Goal: Task Accomplishment & Management: Complete application form

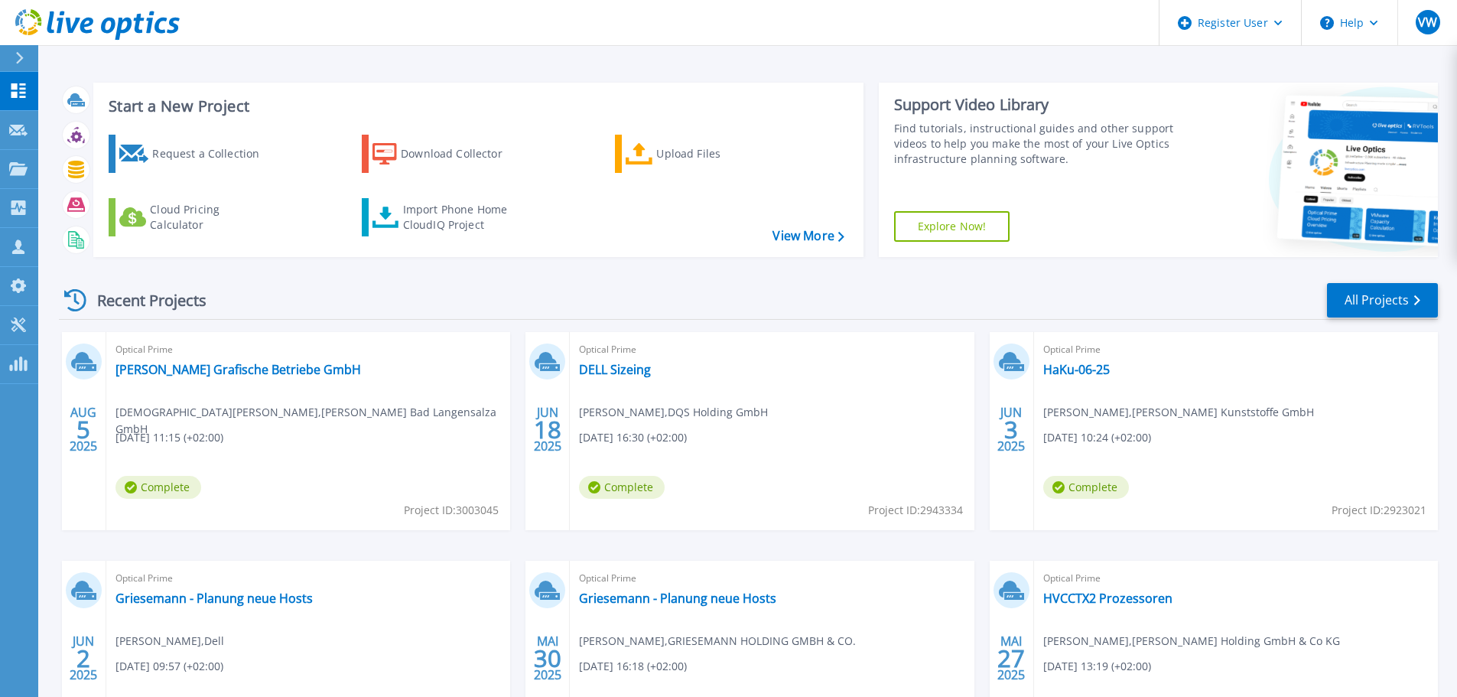
click at [3, 48] on button at bounding box center [19, 58] width 38 height 27
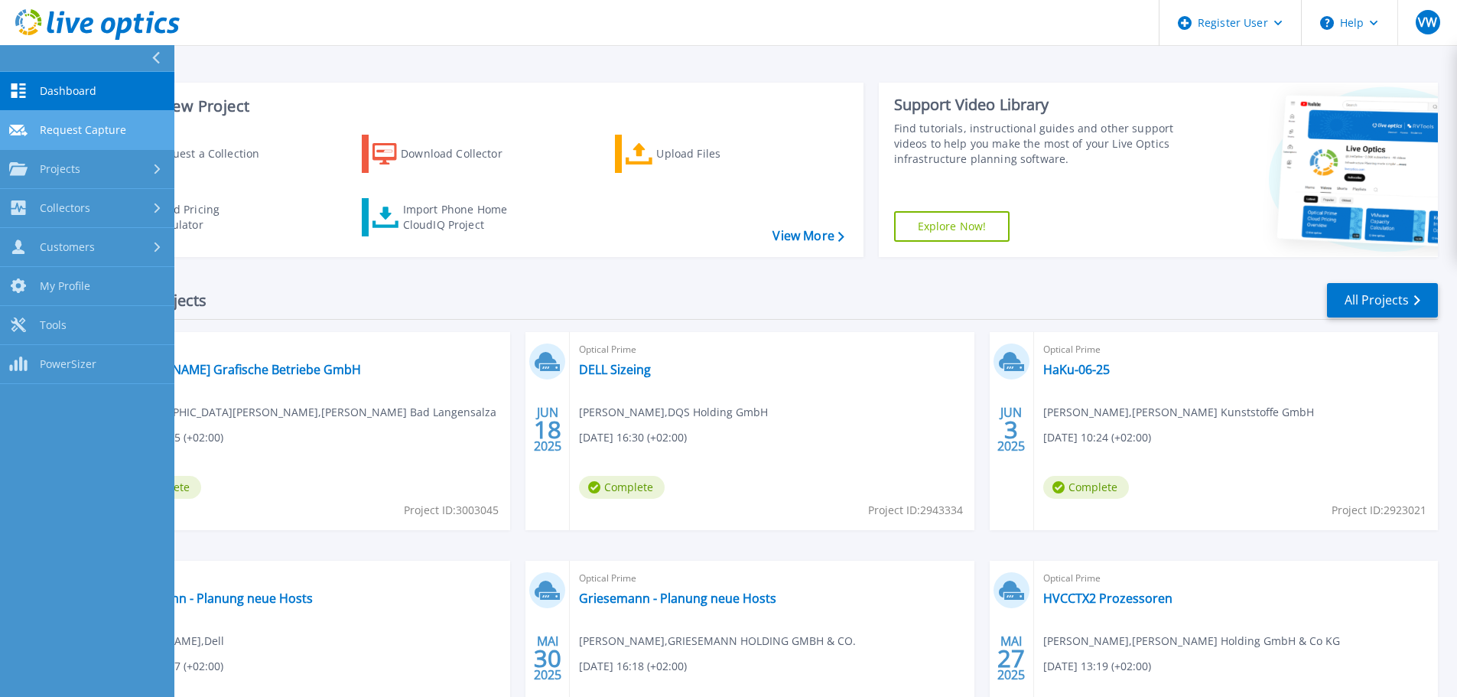
click at [106, 131] on span "Request Capture" at bounding box center [83, 130] width 86 height 14
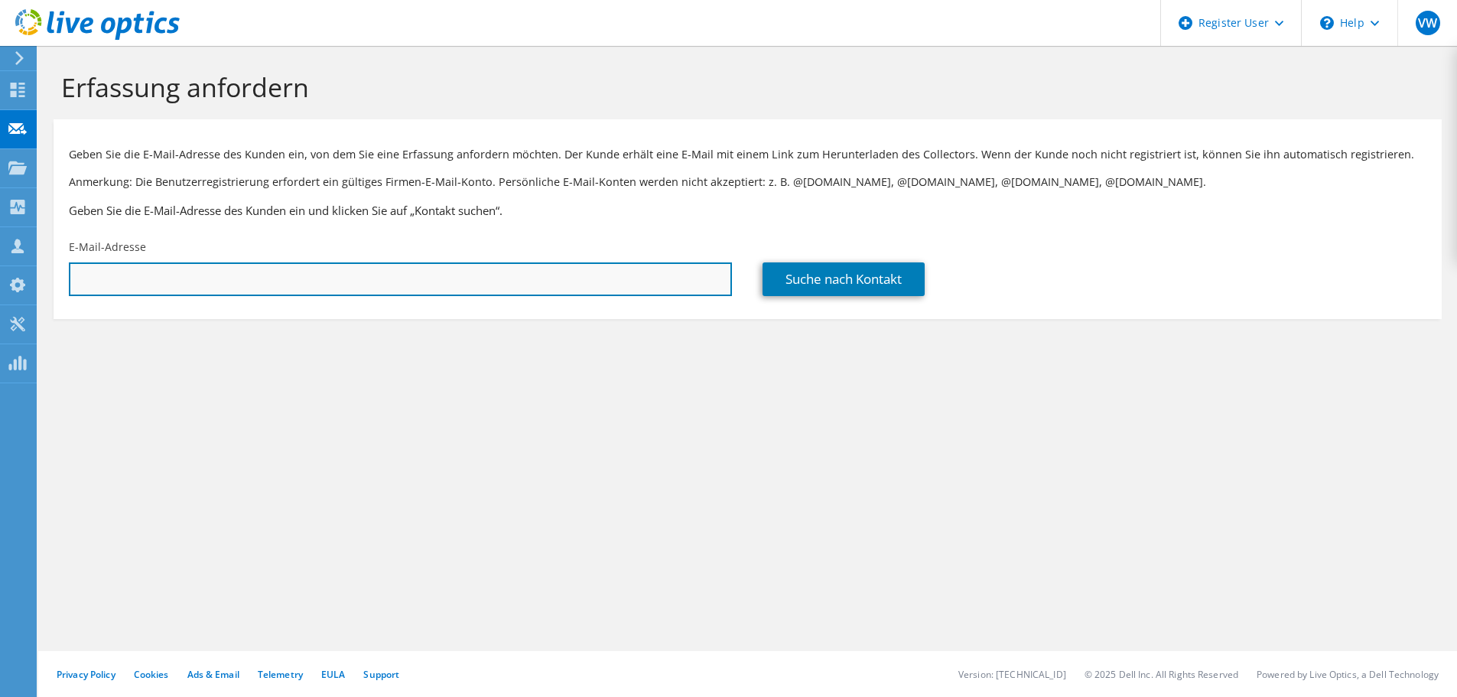
click at [442, 283] on input "text" at bounding box center [400, 279] width 663 height 34
paste input "rhuebner.excella@fareva.com"
type input "rhuebner.excella@fareva.com"
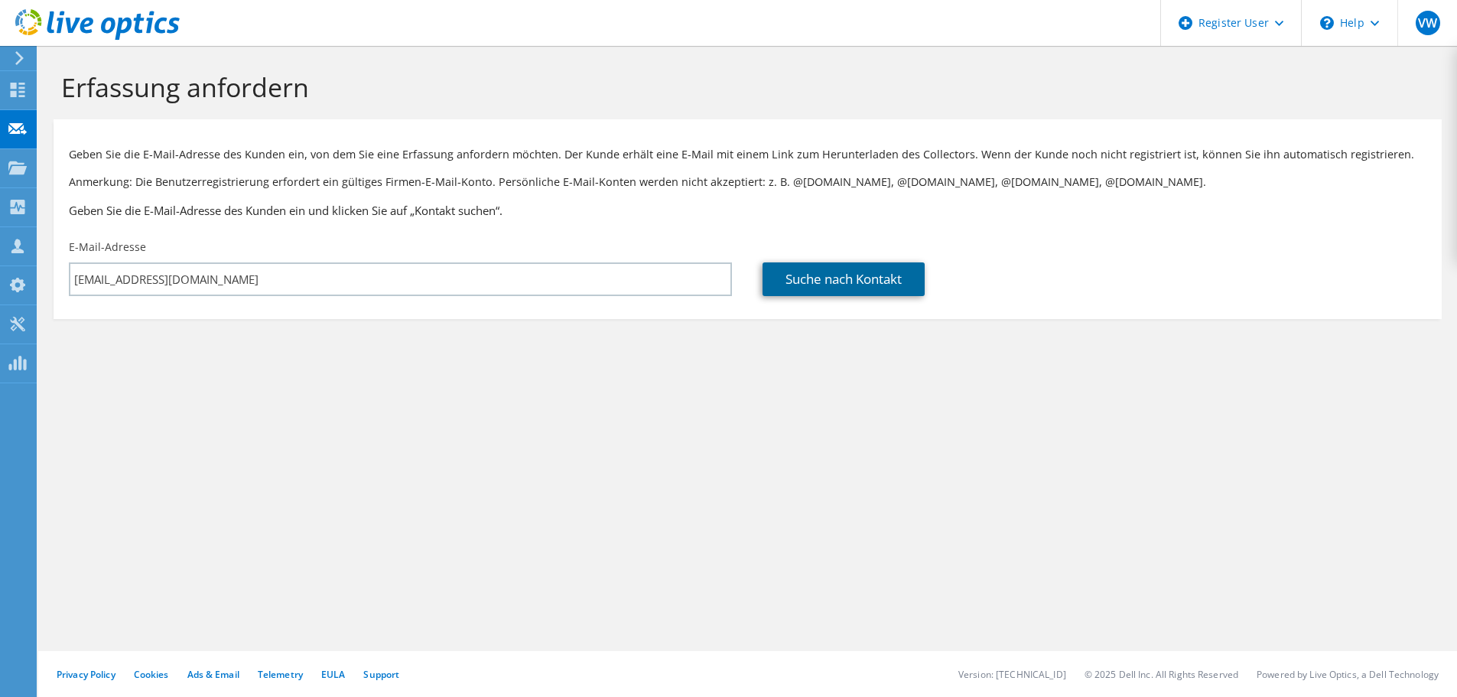
click at [883, 289] on link "Suche nach Kontakt" at bounding box center [844, 279] width 162 height 34
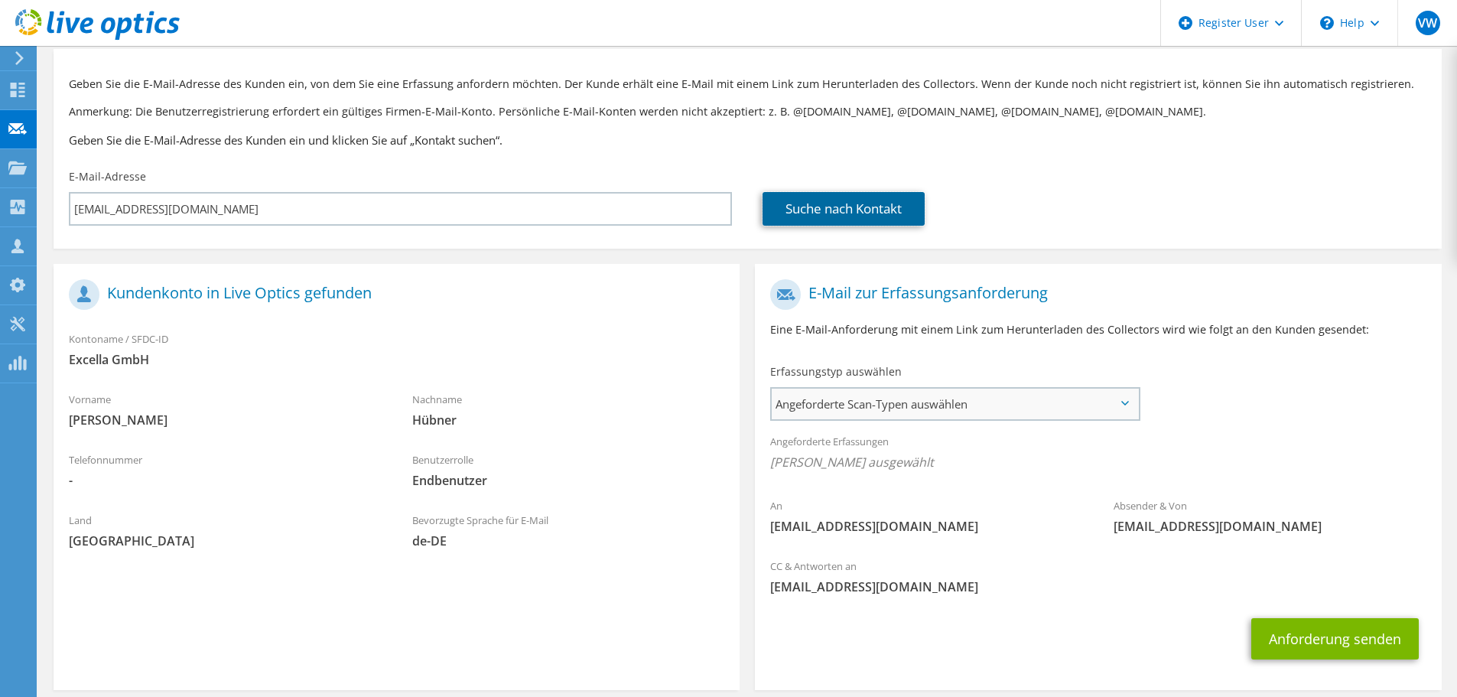
scroll to position [140, 0]
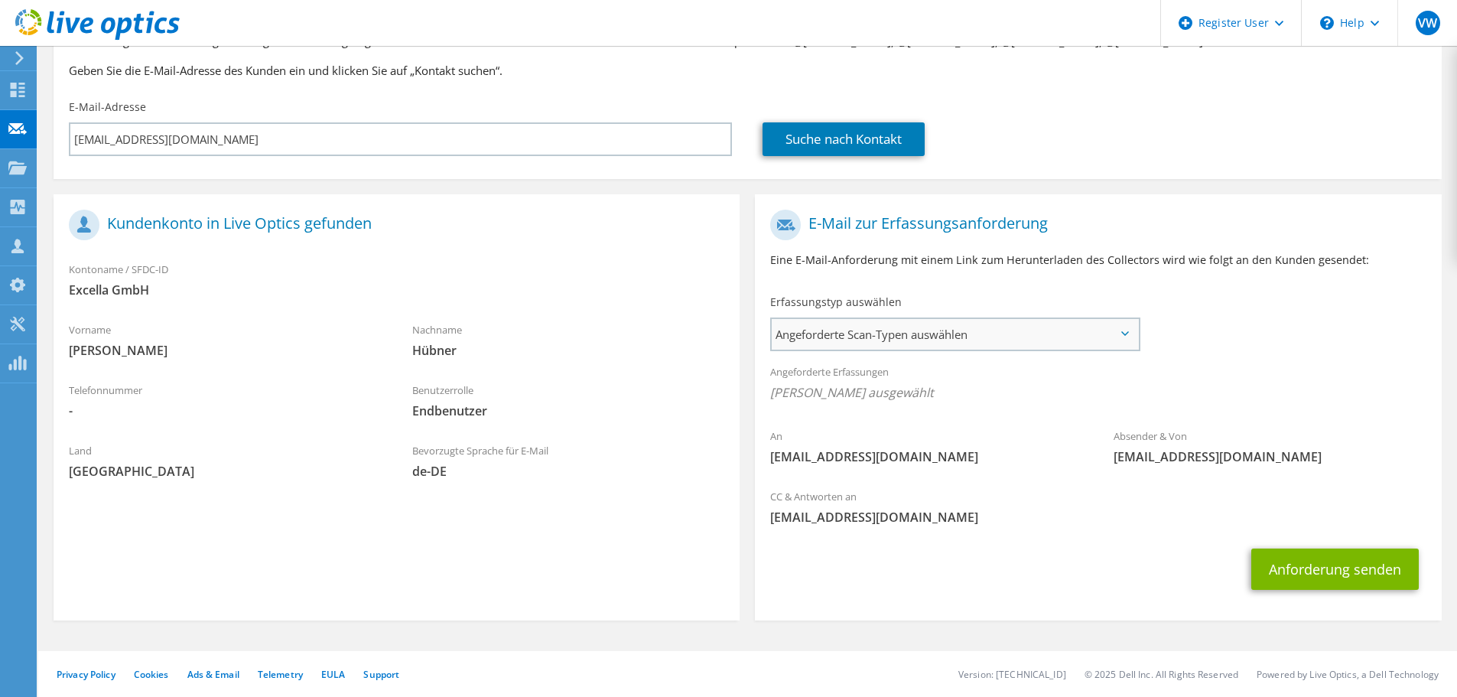
click at [848, 330] on span "Angeforderte Scan-Typen auswählen" at bounding box center [955, 334] width 366 height 31
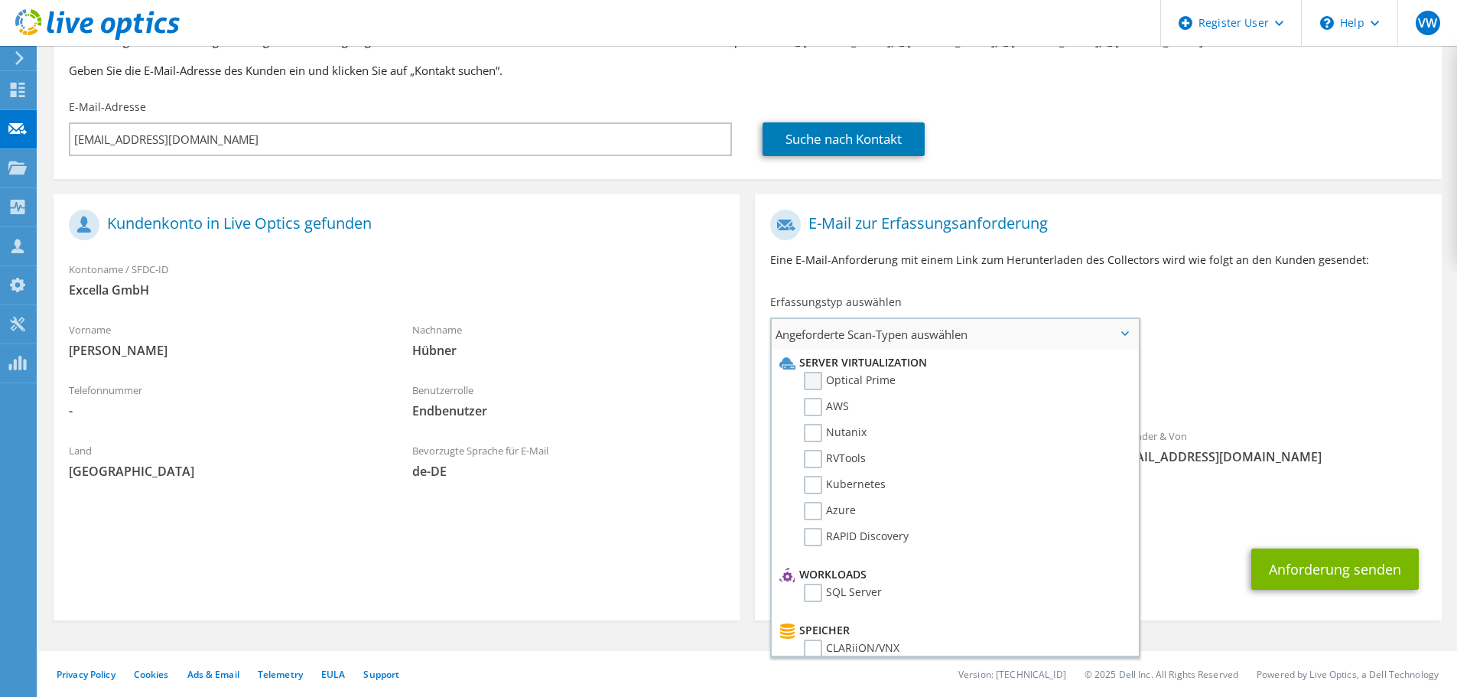
click at [841, 384] on label "Optical Prime" at bounding box center [850, 381] width 92 height 18
click at [0, 0] on input "Optical Prime" at bounding box center [0, 0] width 0 height 0
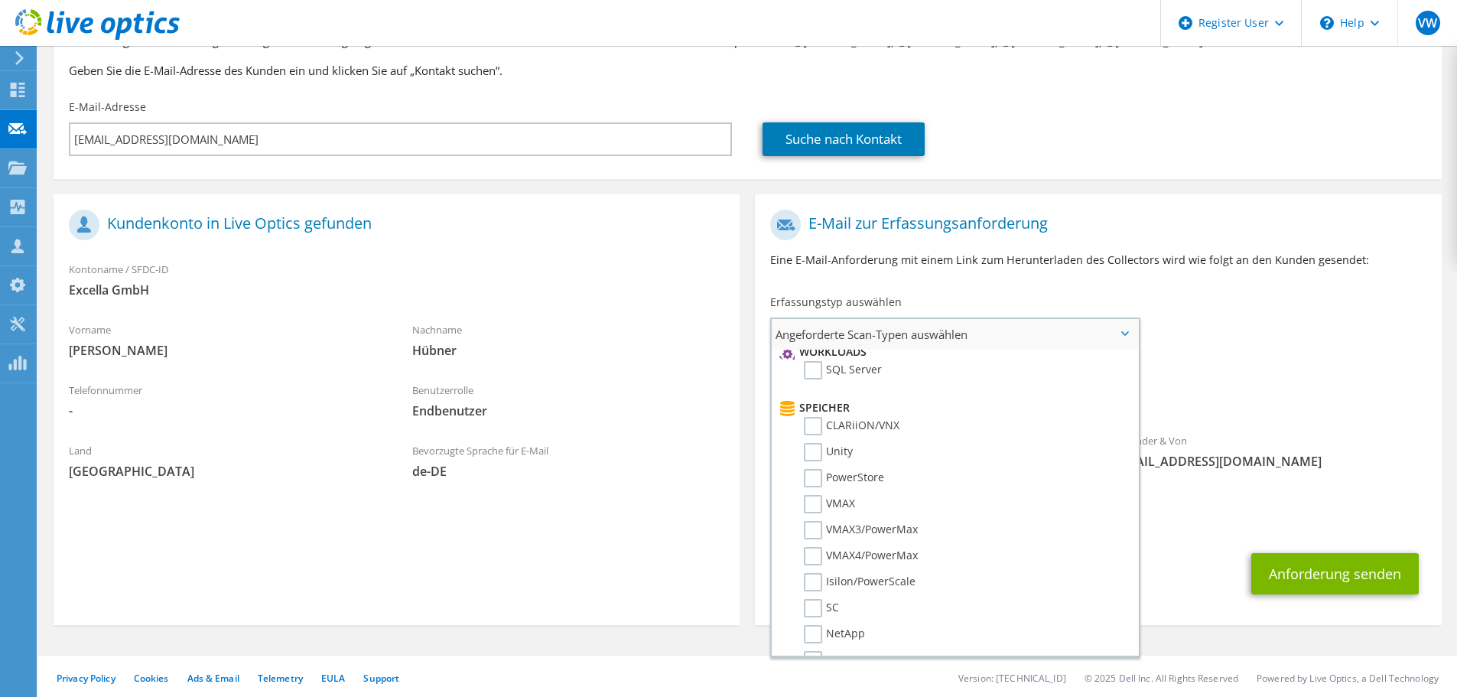
scroll to position [229, 0]
click at [1235, 383] on div "Angeforderte Erfassungen Keine Scans ausgewählt Optical Prime" at bounding box center [1098, 386] width 686 height 61
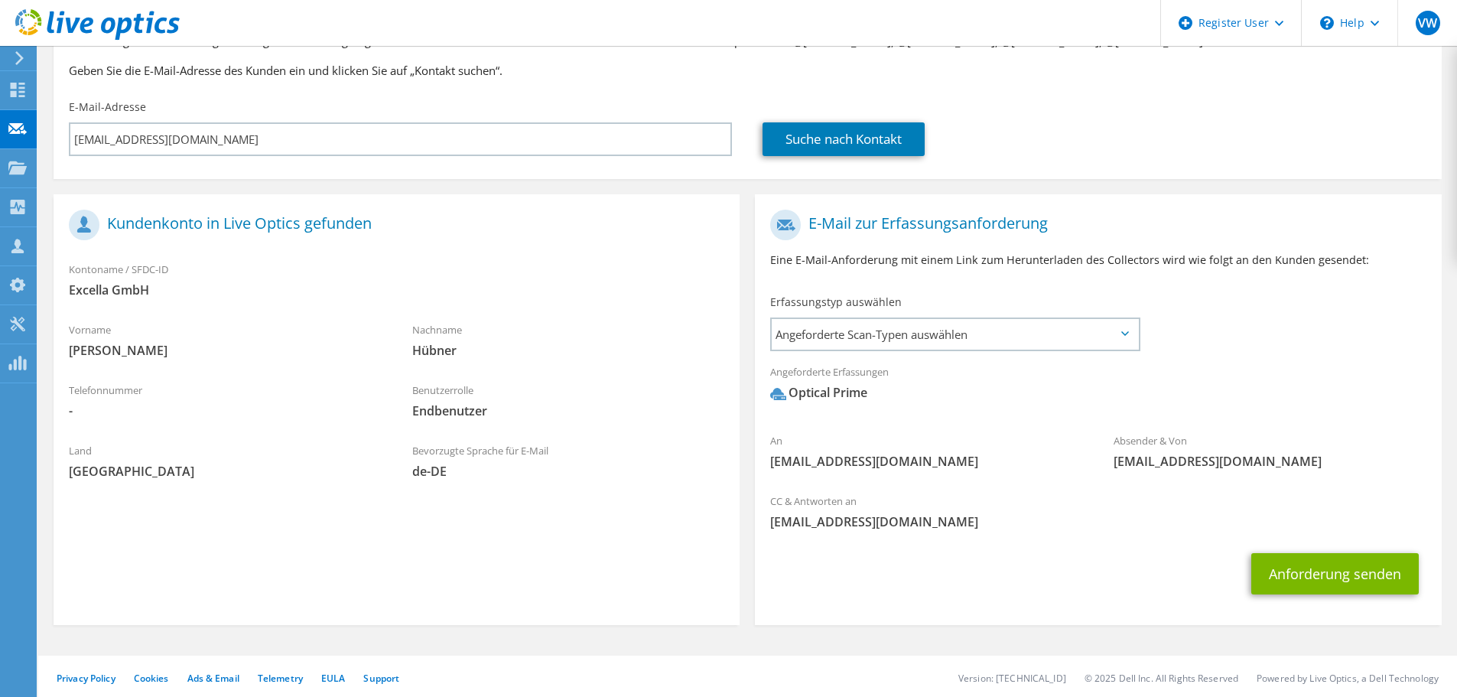
scroll to position [145, 0]
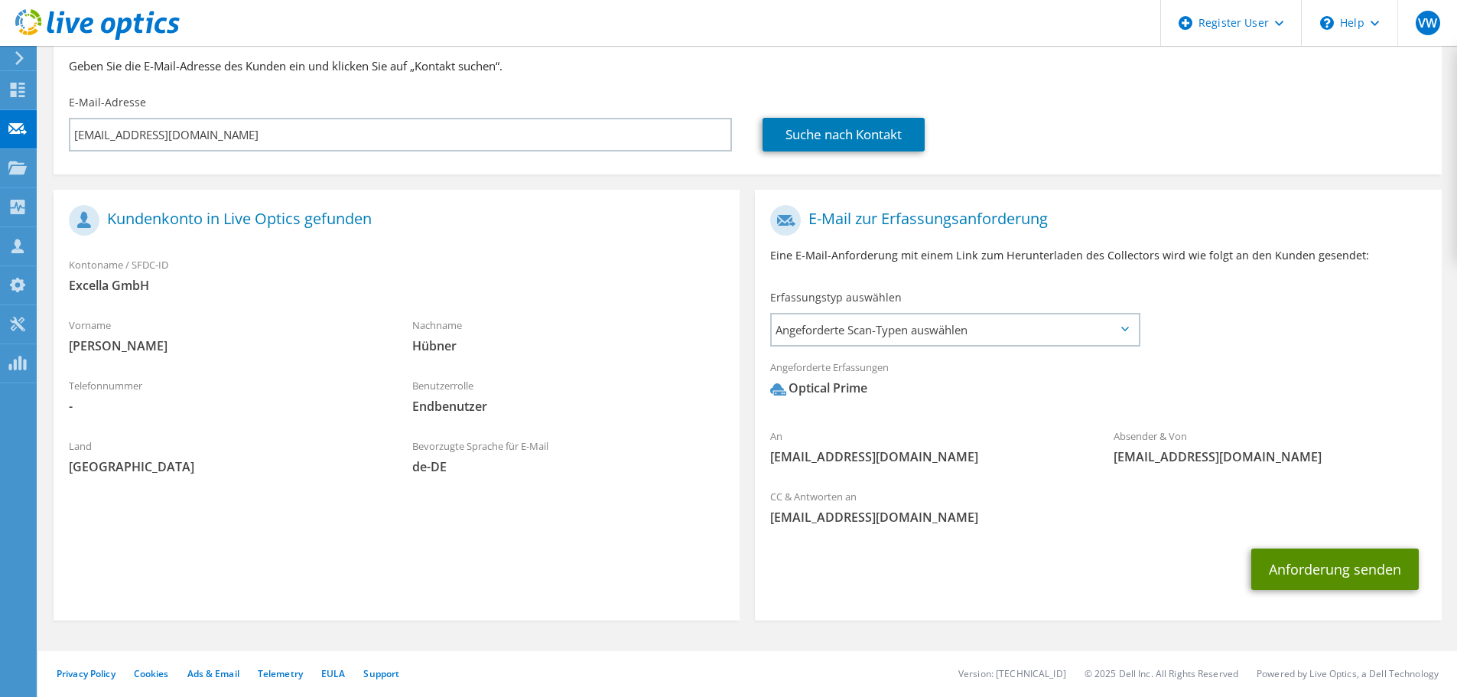
click at [1306, 571] on button "Anforderung senden" at bounding box center [1335, 568] width 168 height 41
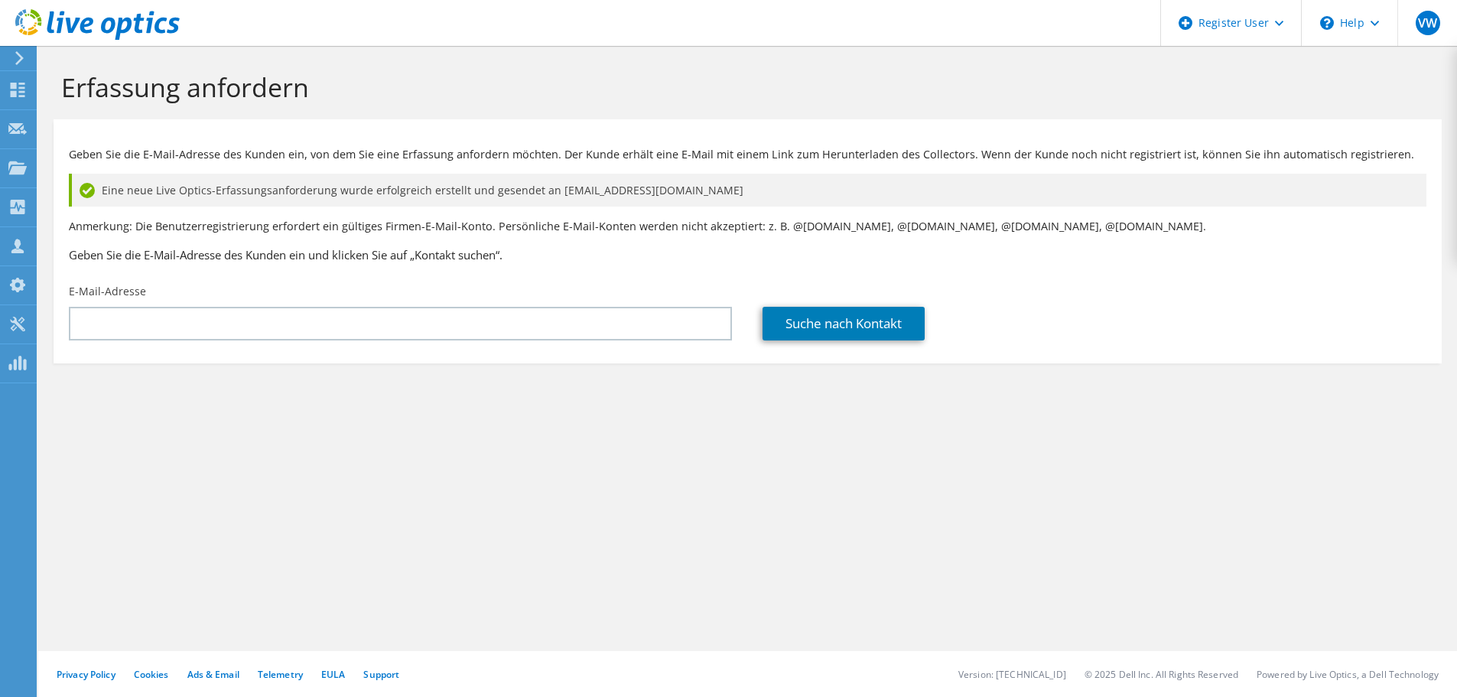
drag, startPoint x: 324, startPoint y: 428, endPoint x: 319, endPoint y: 418, distance: 10.3
click at [324, 428] on section "Erfassung anfordern Geben Sie die E-Mail-Adresse des Kunden ein, von dem Sie ei…" at bounding box center [747, 243] width 1419 height 394
